Goal: Check status

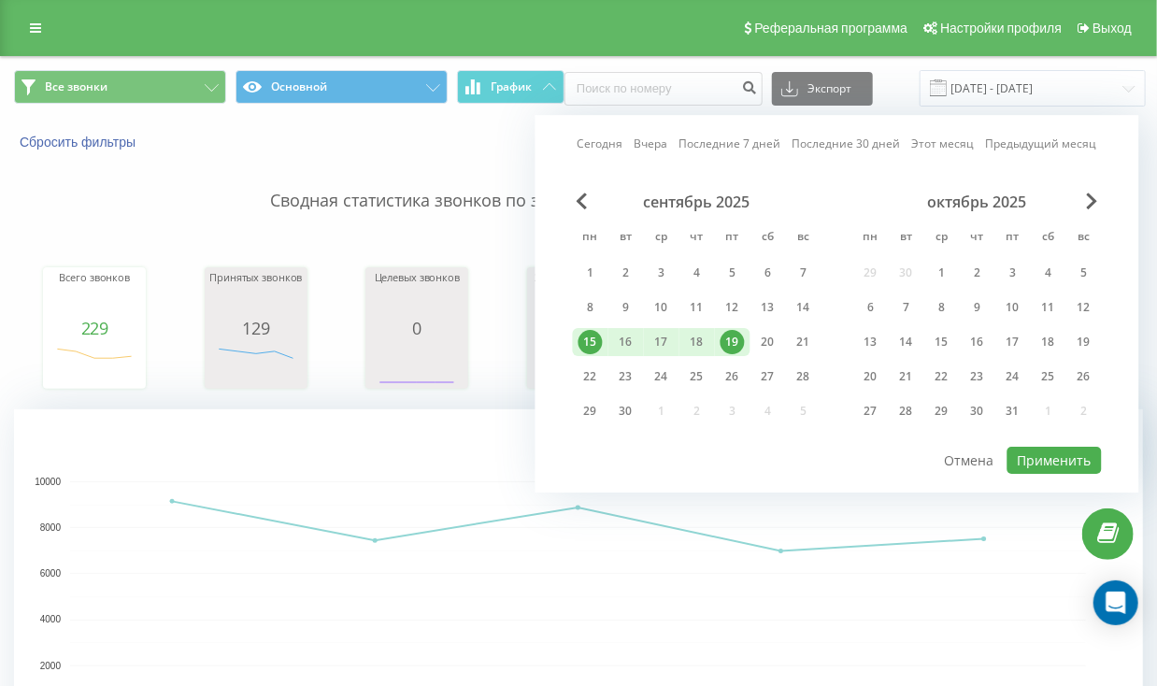
click at [594, 140] on link "Сегодня" at bounding box center [600, 144] width 46 height 18
click at [1046, 463] on button "Применить" at bounding box center [1054, 460] width 94 height 27
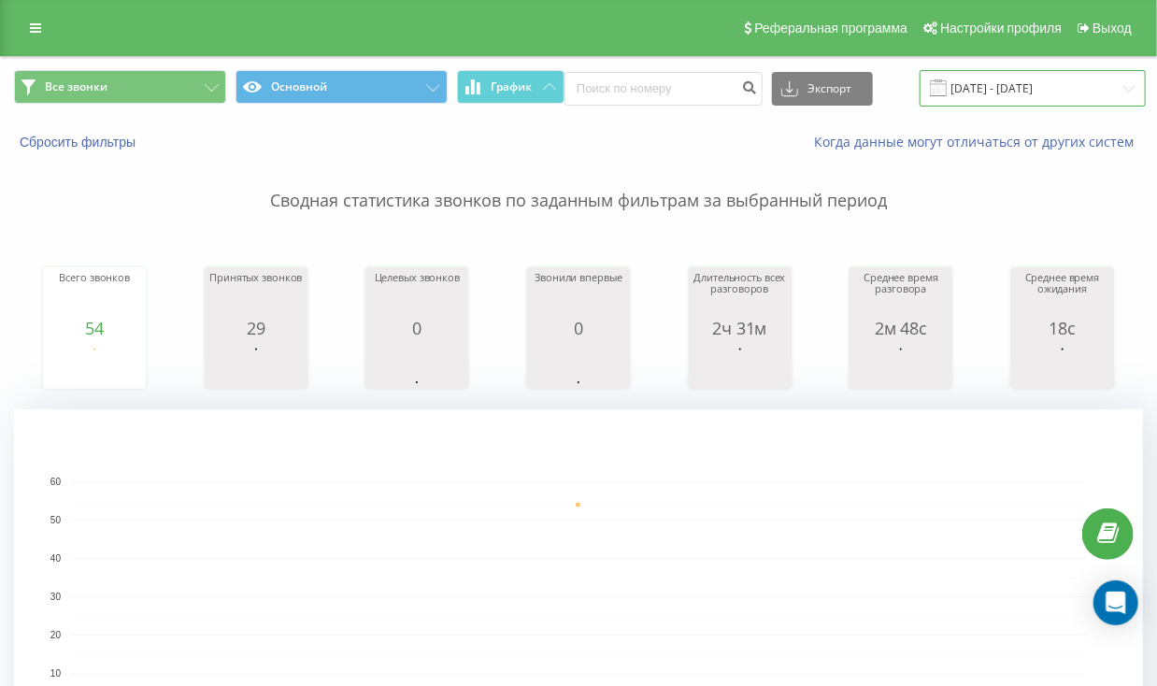
click at [998, 85] on input "[DATE] - [DATE]" at bounding box center [1033, 88] width 226 height 36
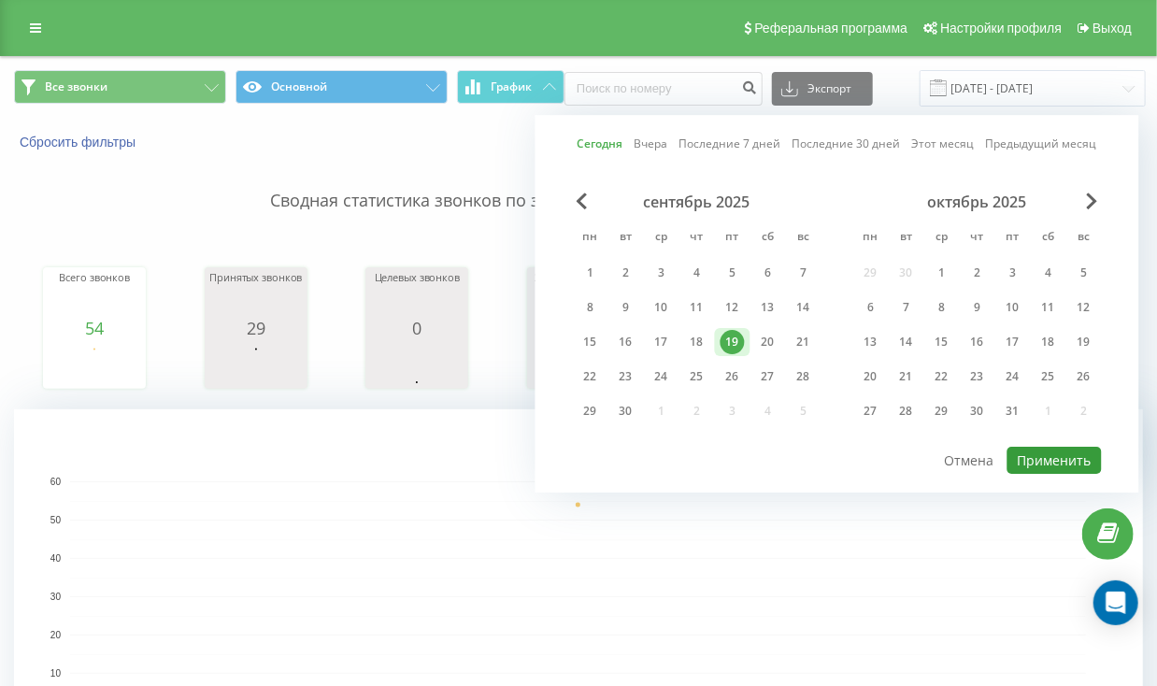
click at [1050, 456] on button "Применить" at bounding box center [1054, 460] width 94 height 27
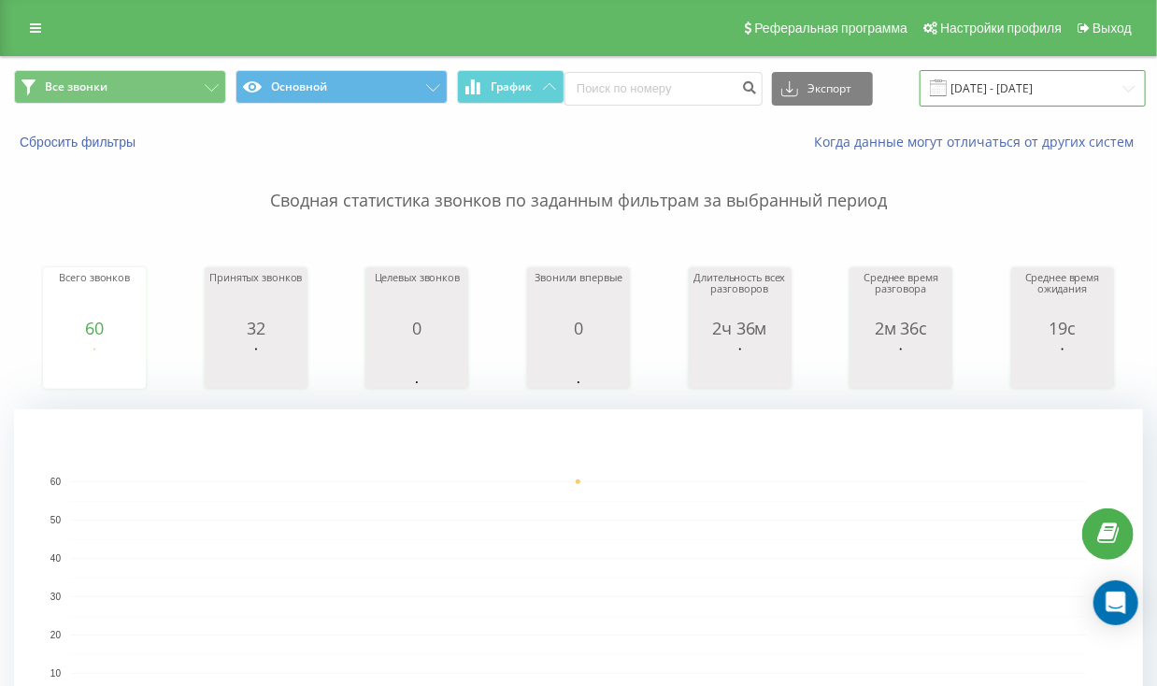
click at [1009, 84] on input "[DATE] - [DATE]" at bounding box center [1033, 88] width 226 height 36
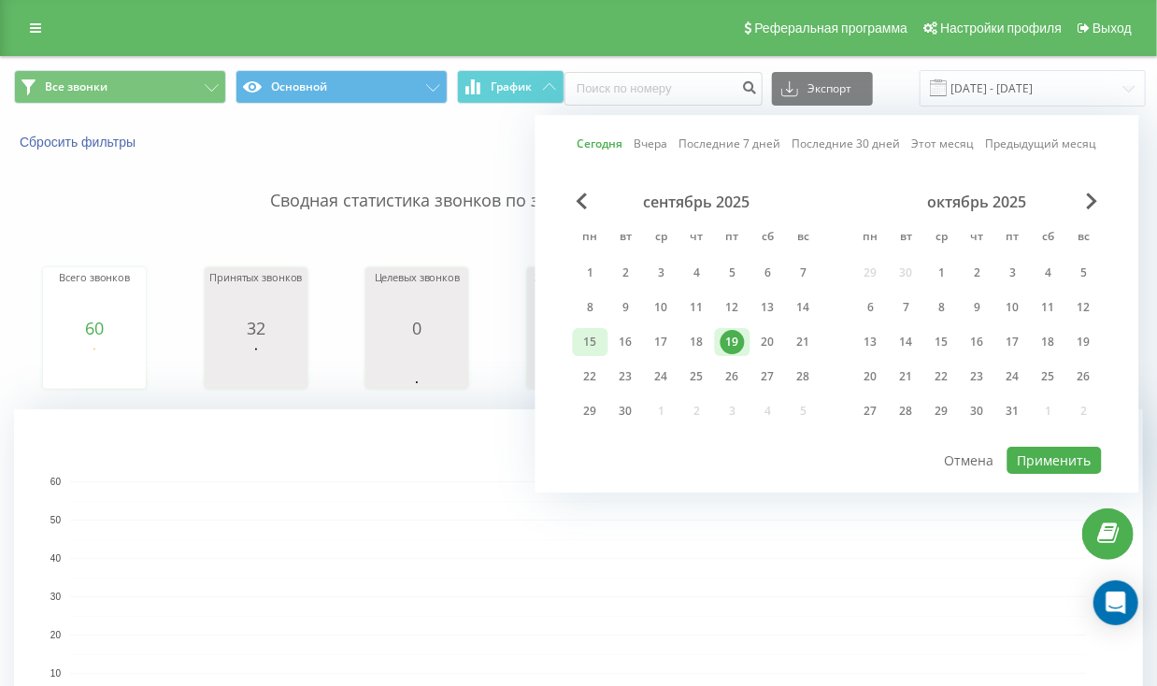
click at [596, 341] on div "15" at bounding box center [590, 342] width 24 height 24
click at [735, 338] on div "19" at bounding box center [732, 342] width 24 height 24
click at [1039, 447] on button "Применить" at bounding box center [1054, 460] width 94 height 27
type input "[DATE] - [DATE]"
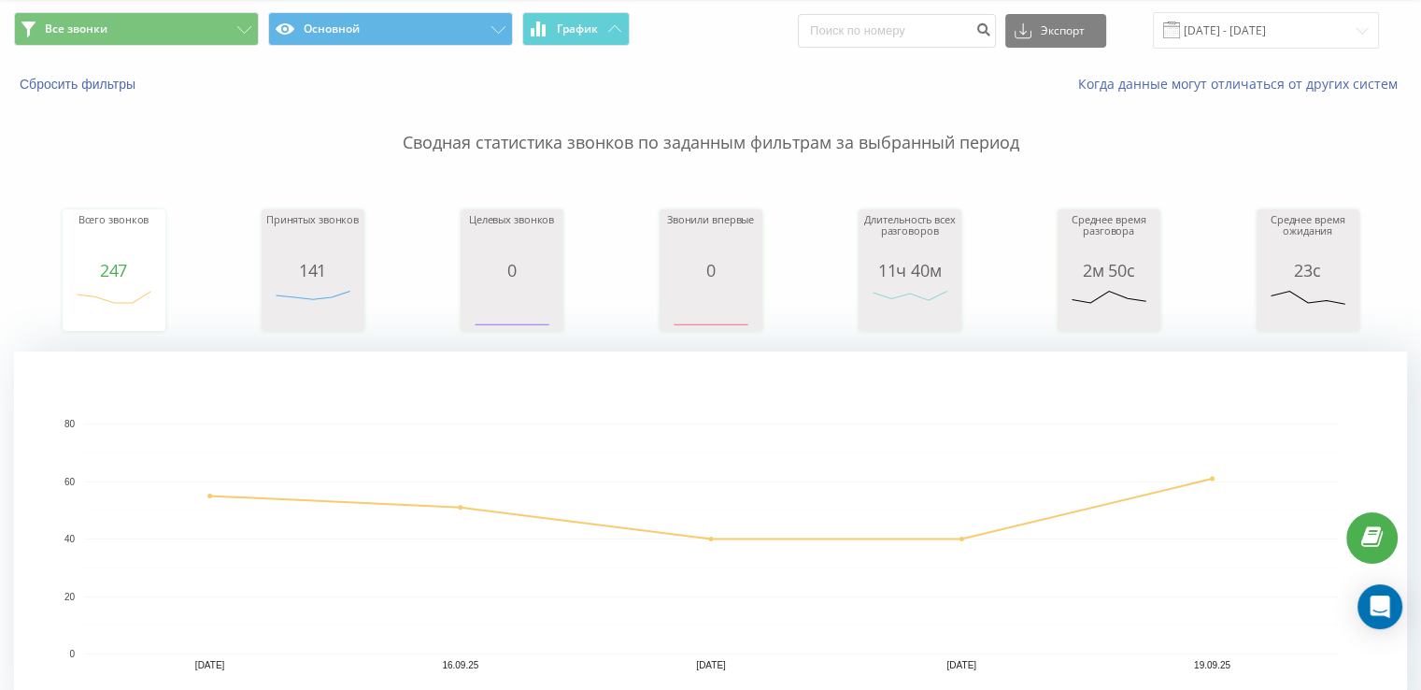
scroll to position [93, 0]
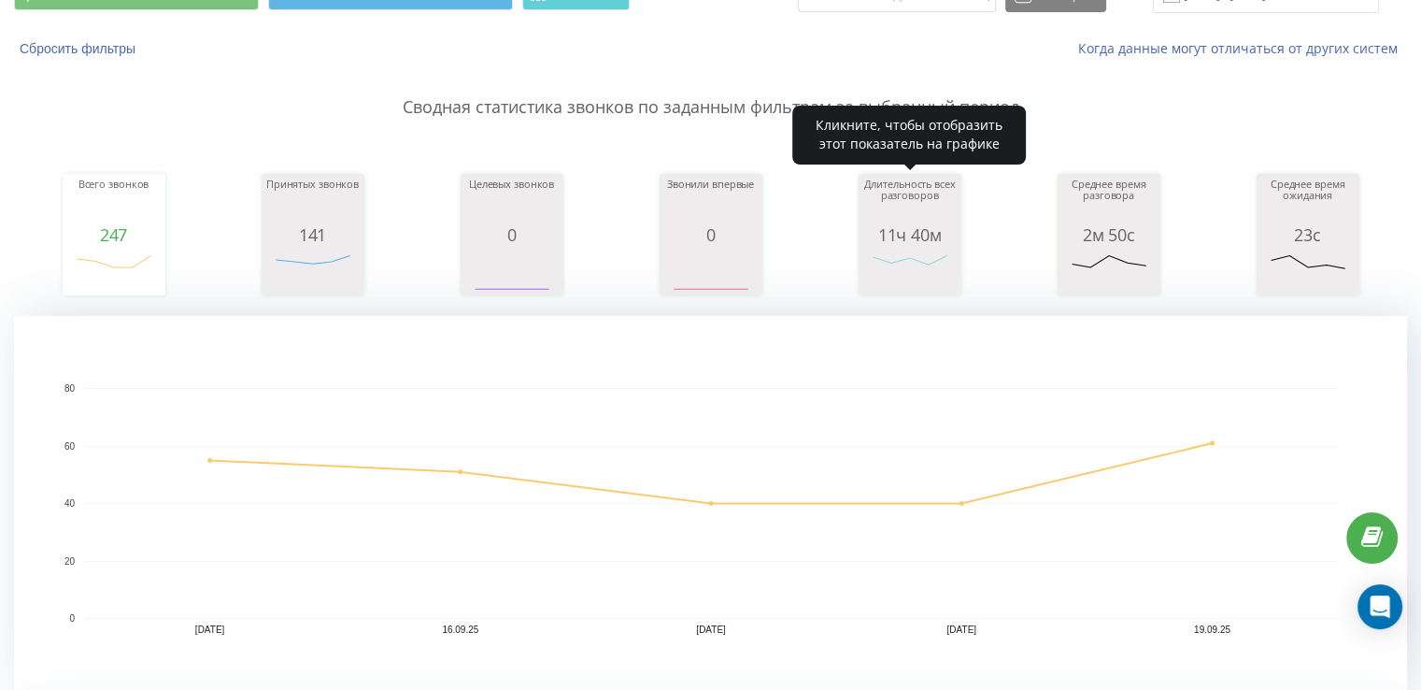
click at [924, 236] on div "11ч 40м" at bounding box center [909, 234] width 93 height 19
